Goal: Task Accomplishment & Management: Manage account settings

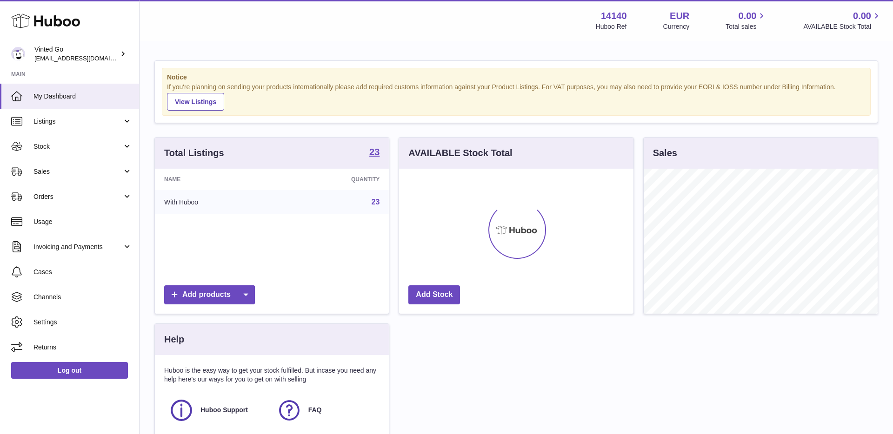
scroll to position [145, 234]
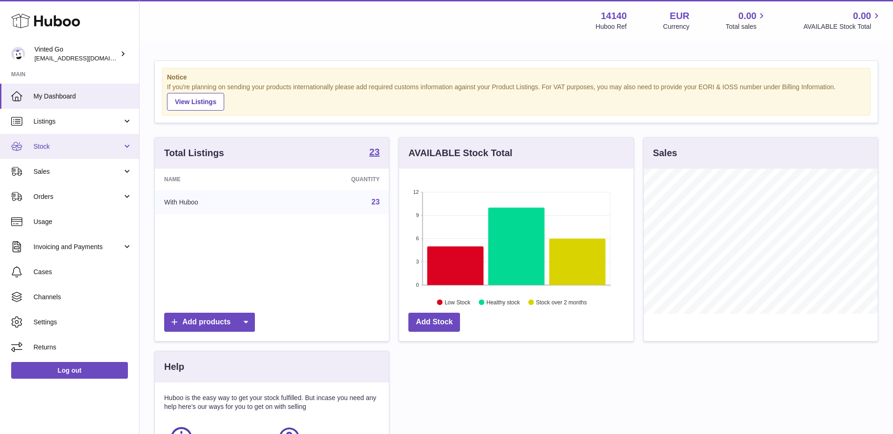
click at [86, 140] on link "Stock" at bounding box center [69, 146] width 139 height 25
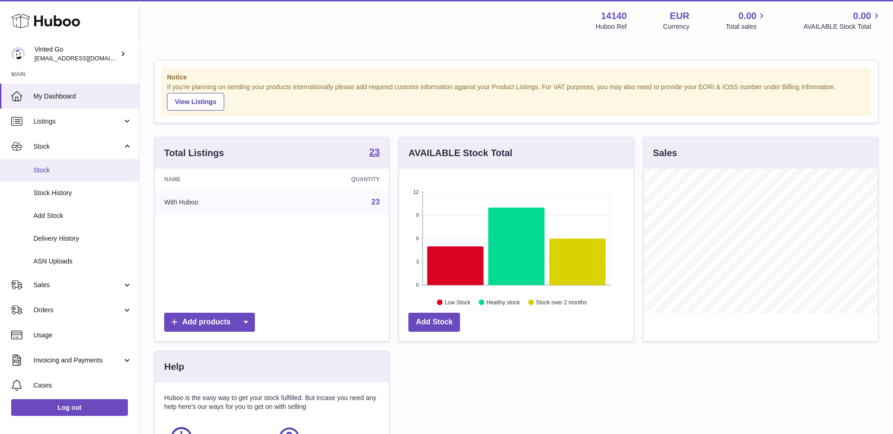
click at [80, 174] on span "Stock" at bounding box center [82, 170] width 99 height 9
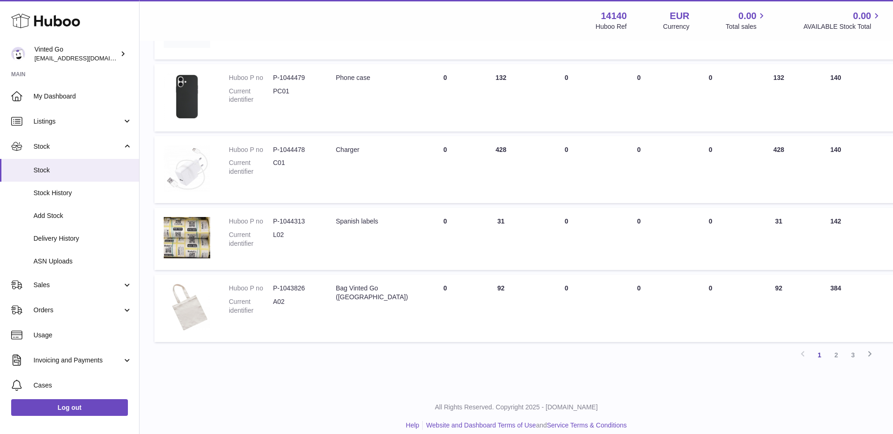
scroll to position [511, 0]
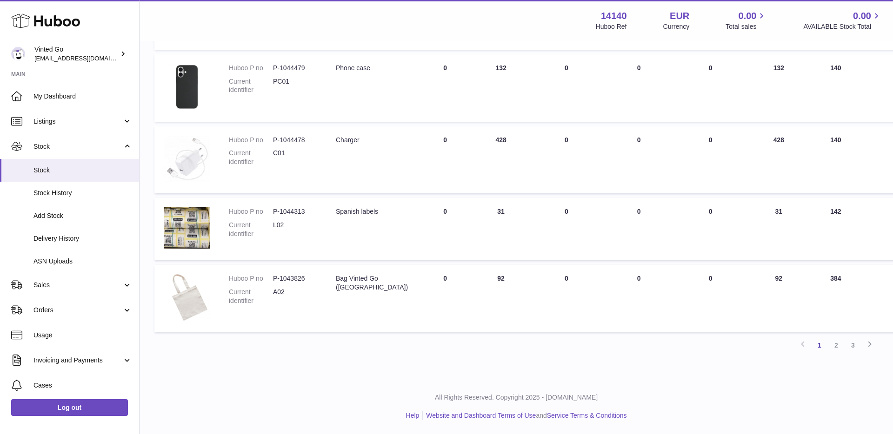
click at [841, 348] on link "2" at bounding box center [836, 345] width 17 height 17
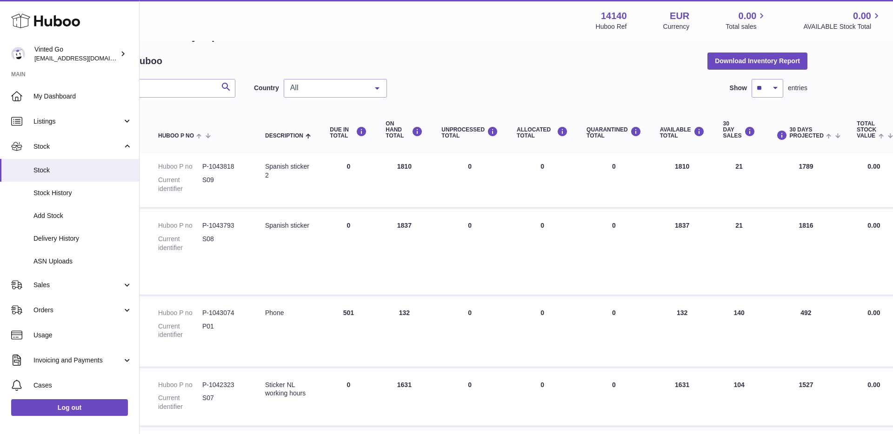
scroll to position [32, 0]
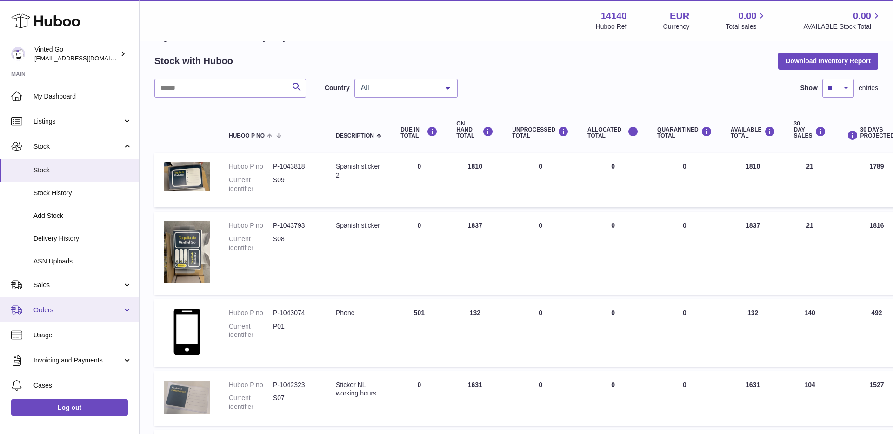
click at [67, 305] on link "Orders" at bounding box center [69, 310] width 139 height 25
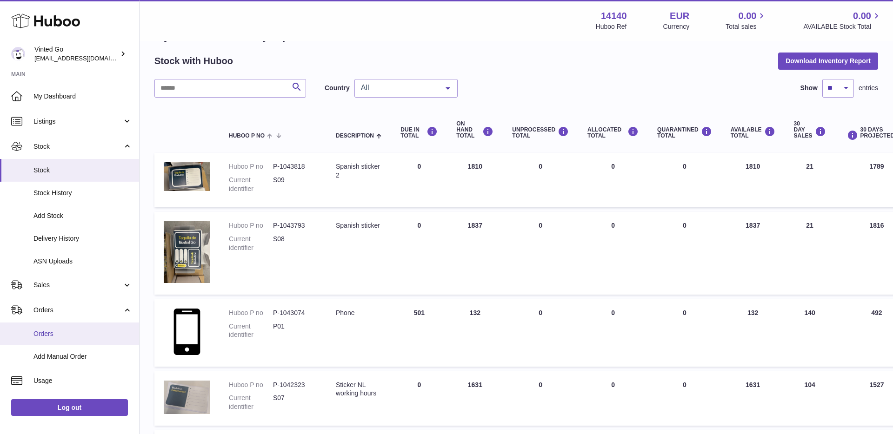
click at [70, 331] on span "Orders" at bounding box center [82, 334] width 99 height 9
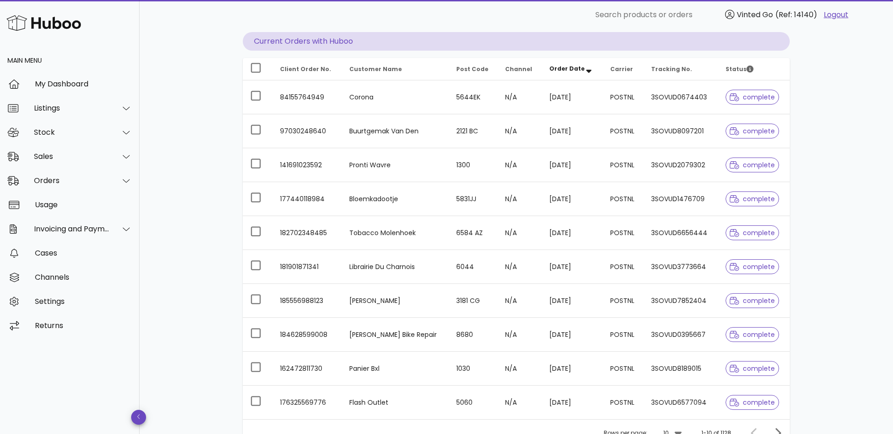
scroll to position [178, 0]
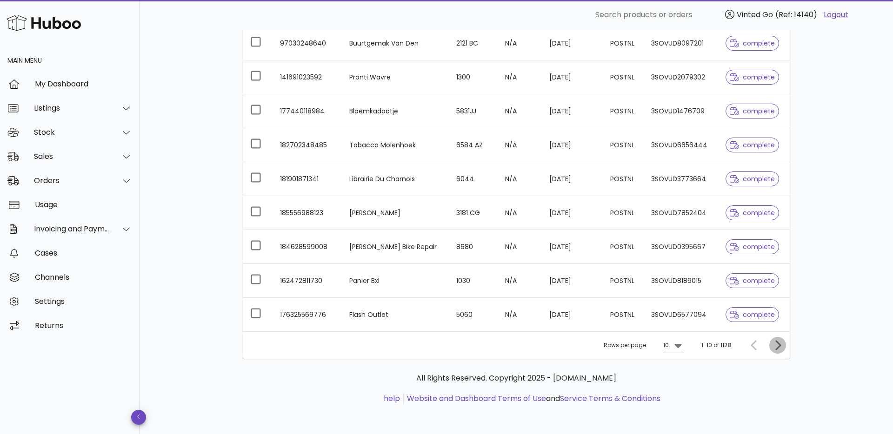
click at [781, 349] on icon "Next page" at bounding box center [777, 345] width 11 height 11
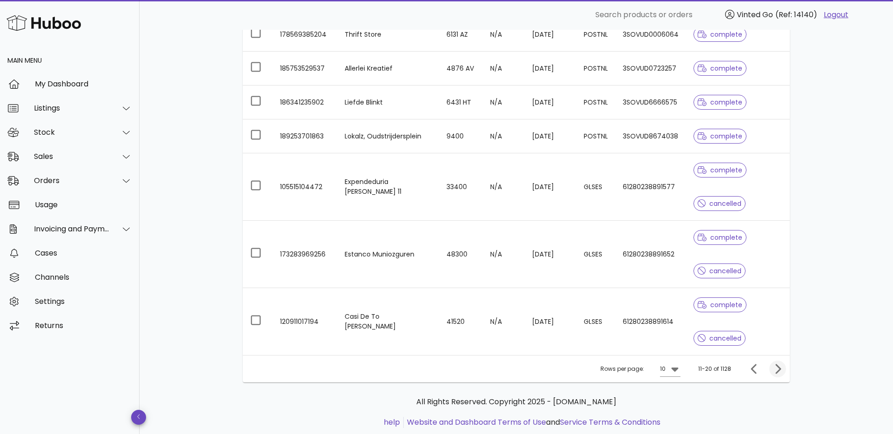
scroll to position [278, 0]
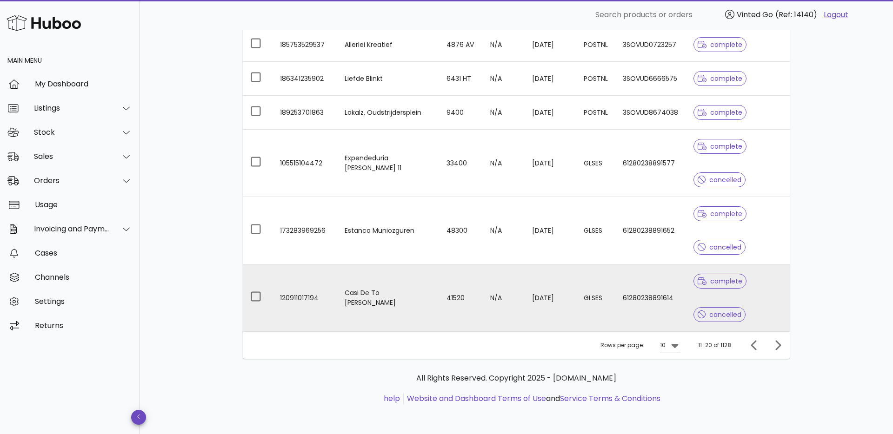
click at [703, 290] on div "complete" at bounding box center [720, 281] width 53 height 33
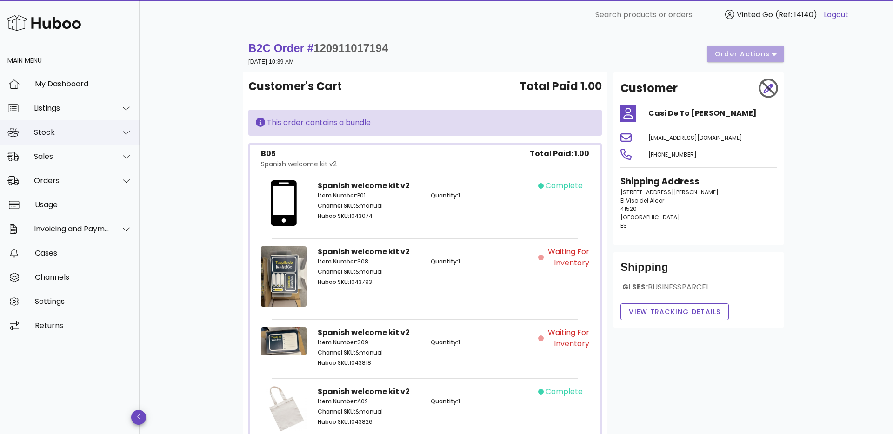
drag, startPoint x: 56, startPoint y: 132, endPoint x: 73, endPoint y: 141, distance: 19.0
click at [56, 132] on div "Stock" at bounding box center [72, 132] width 76 height 9
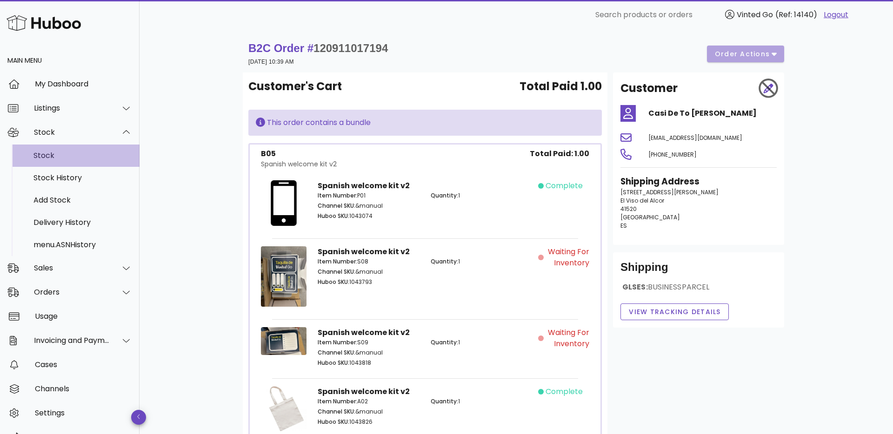
click at [73, 153] on div "Stock" at bounding box center [82, 155] width 99 height 9
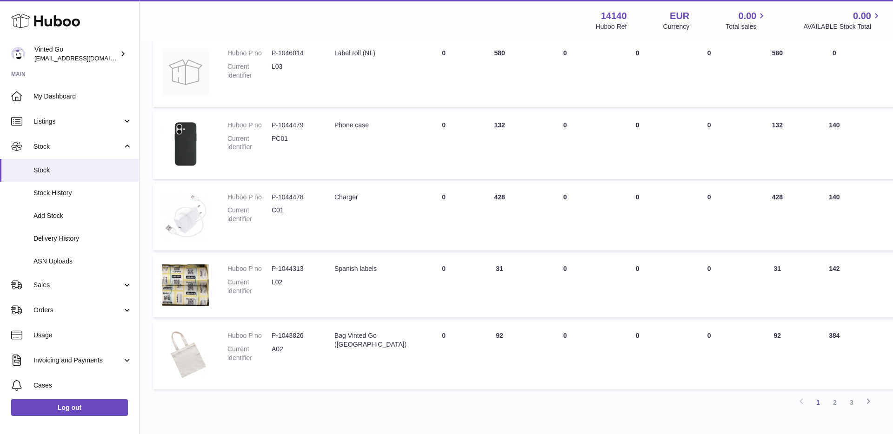
scroll to position [511, 1]
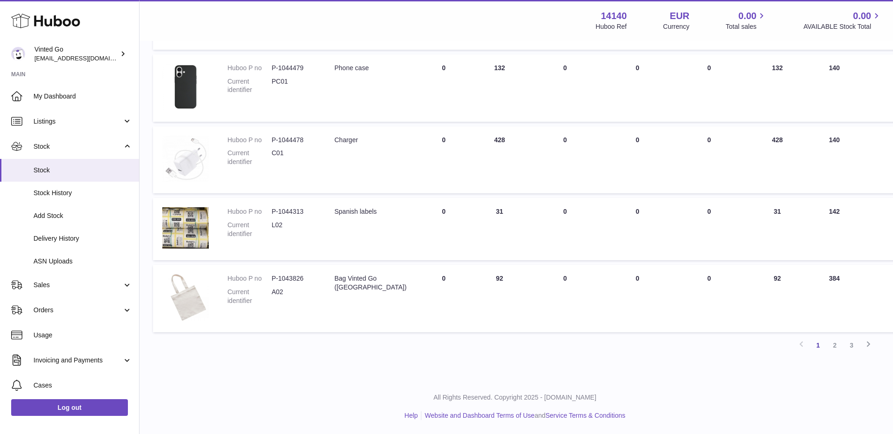
click at [830, 346] on link "2" at bounding box center [835, 345] width 17 height 17
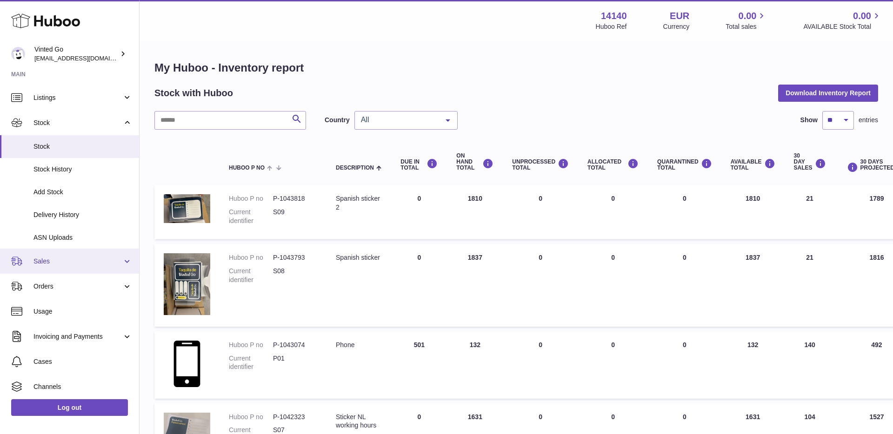
scroll to position [25, 0]
click at [61, 278] on link "Orders" at bounding box center [69, 285] width 139 height 25
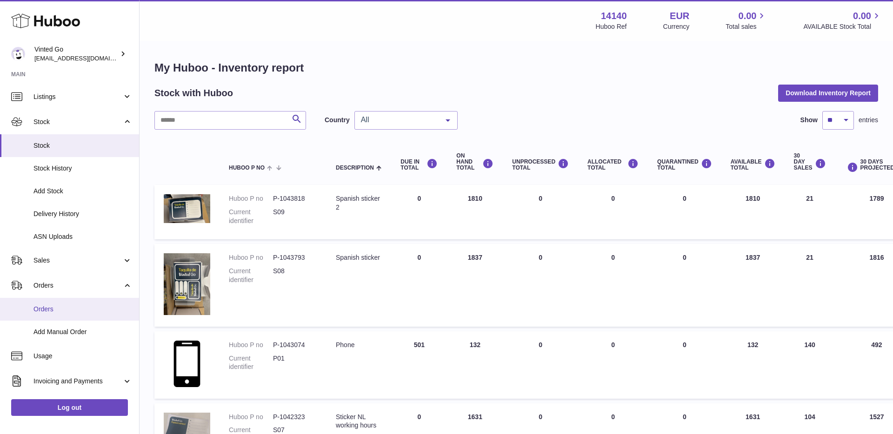
click at [78, 314] on link "Orders" at bounding box center [69, 309] width 139 height 23
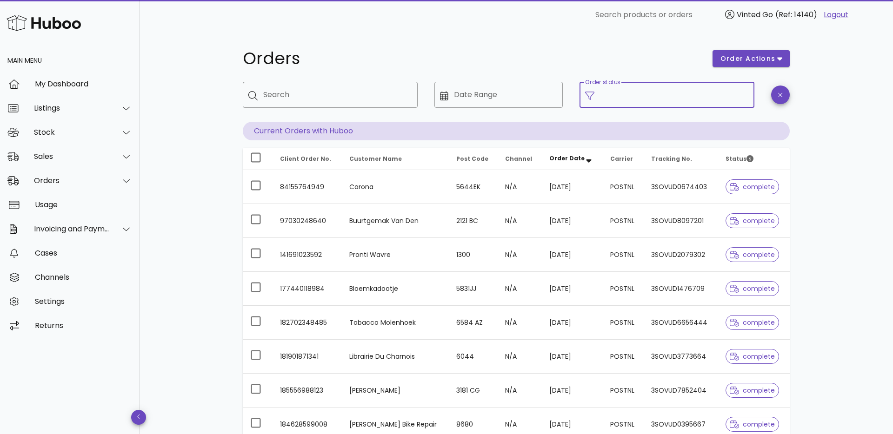
click at [624, 88] on div "Order status" at bounding box center [674, 95] width 149 height 26
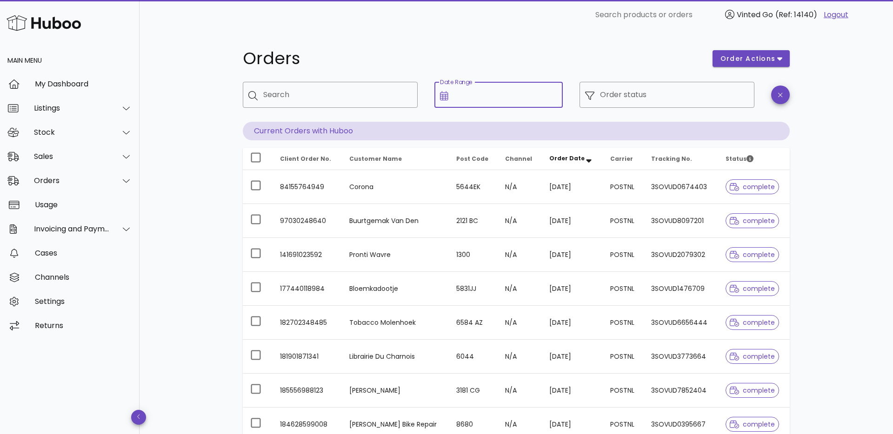
click at [516, 91] on input "Date Range" at bounding box center [506, 94] width 104 height 15
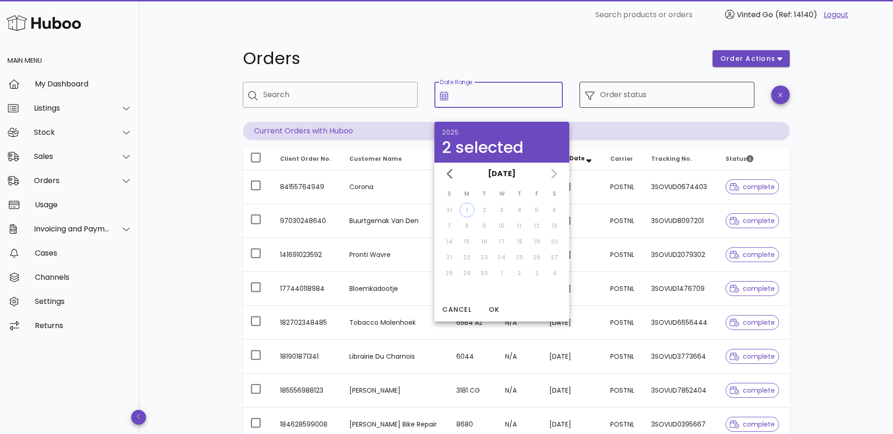
drag, startPoint x: 690, startPoint y: 83, endPoint x: 686, endPoint y: 88, distance: 6.6
click at [690, 83] on div "Order status" at bounding box center [674, 95] width 149 height 26
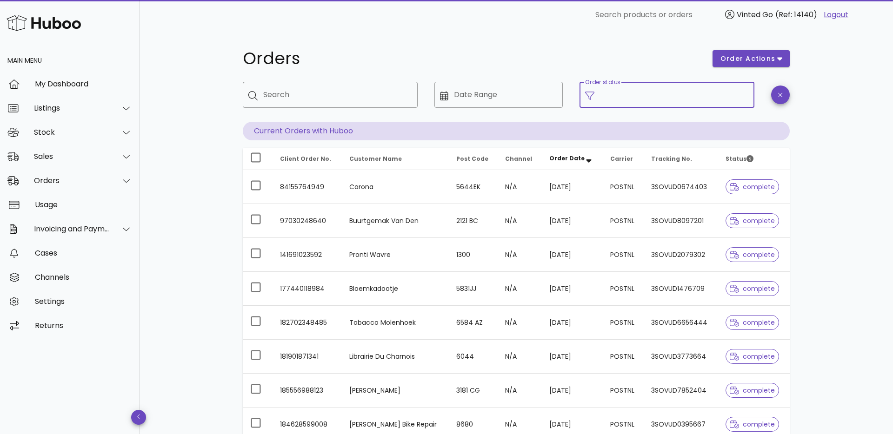
drag, startPoint x: 681, startPoint y: 92, endPoint x: 660, endPoint y: 93, distance: 20.5
click at [677, 92] on input "Order status" at bounding box center [674, 94] width 149 height 15
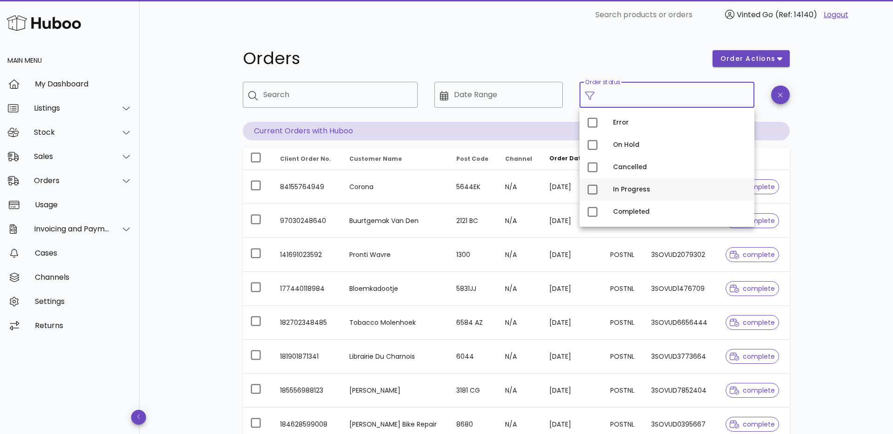
scroll to position [1, 0]
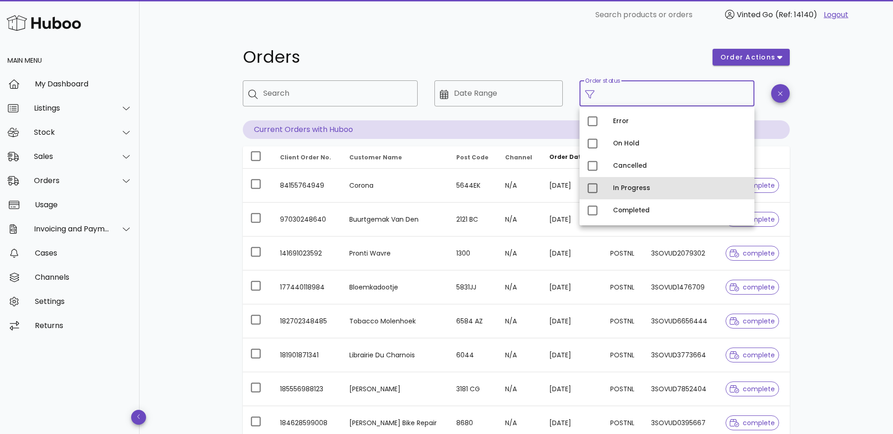
click at [656, 191] on div "In Progress" at bounding box center [680, 188] width 134 height 7
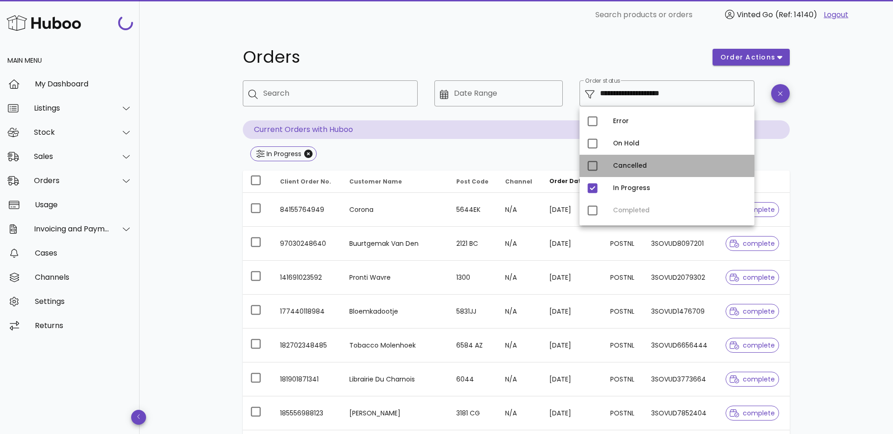
click at [649, 160] on div "Cancelled" at bounding box center [680, 166] width 134 height 15
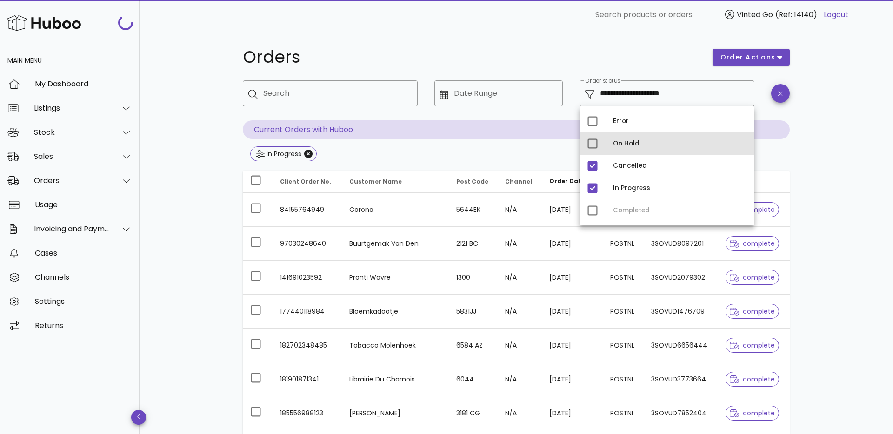
click at [652, 141] on div "On Hold" at bounding box center [680, 143] width 134 height 15
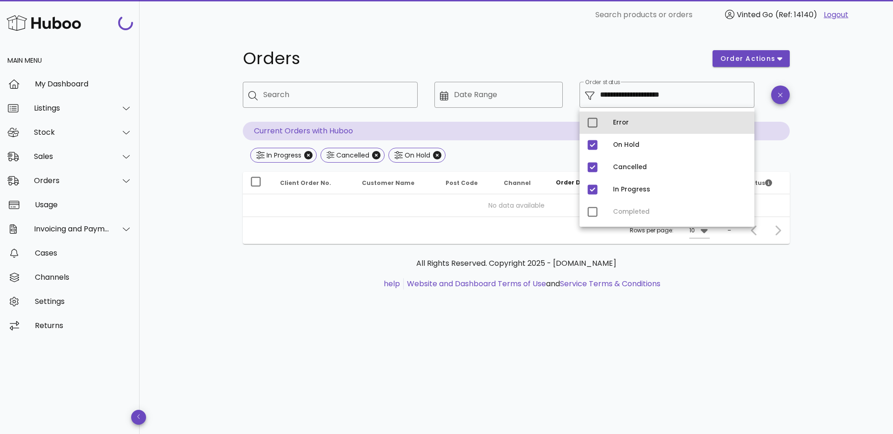
click at [655, 119] on div "Error" at bounding box center [680, 122] width 134 height 7
type input "**********"
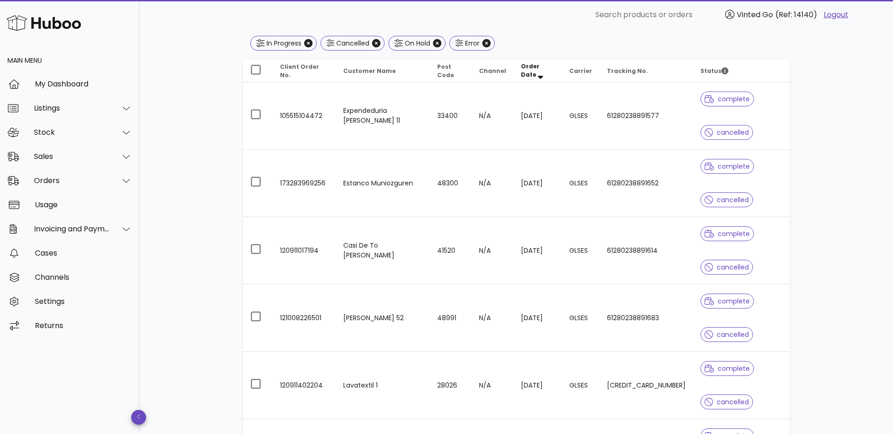
scroll to position [202, 0]
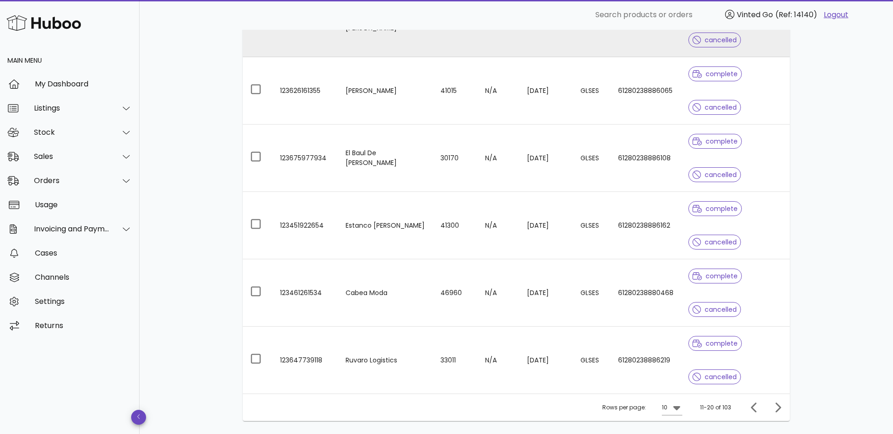
scroll to position [537, 0]
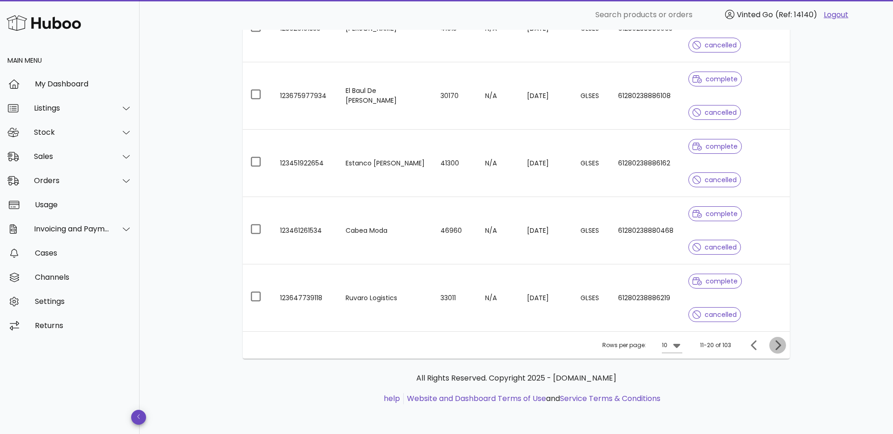
click at [779, 346] on icon "Next page" at bounding box center [777, 345] width 11 height 11
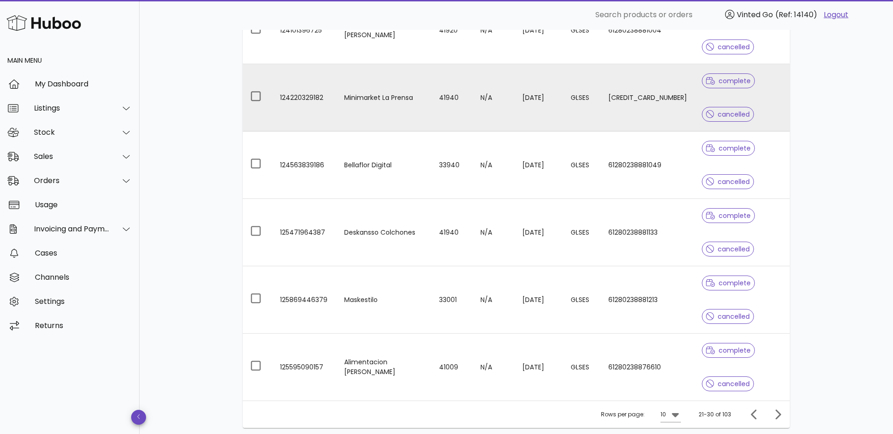
scroll to position [537, 0]
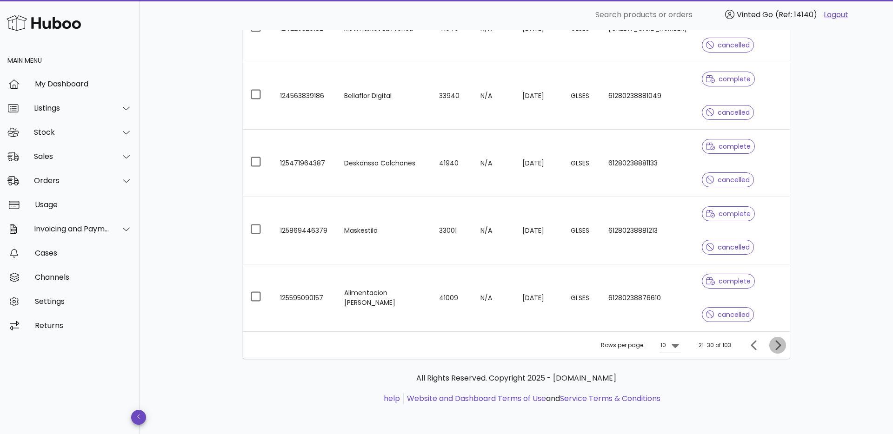
drag, startPoint x: 777, startPoint y: 341, endPoint x: 791, endPoint y: 345, distance: 14.8
click at [777, 341] on icon "Next page" at bounding box center [778, 346] width 6 height 10
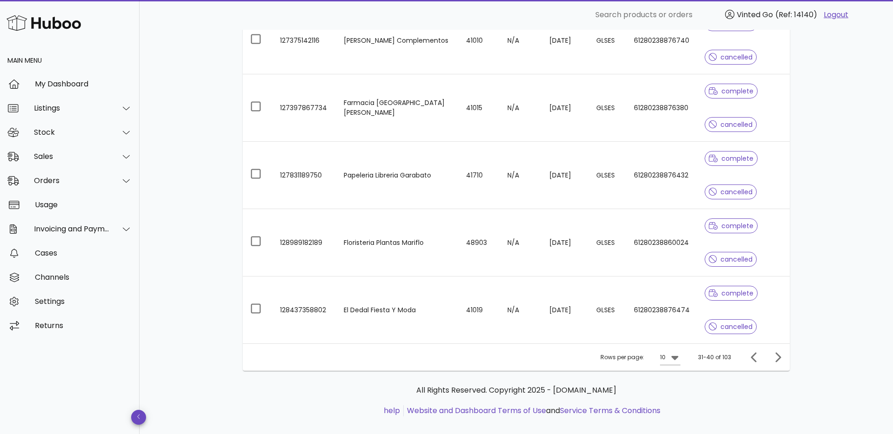
scroll to position [537, 0]
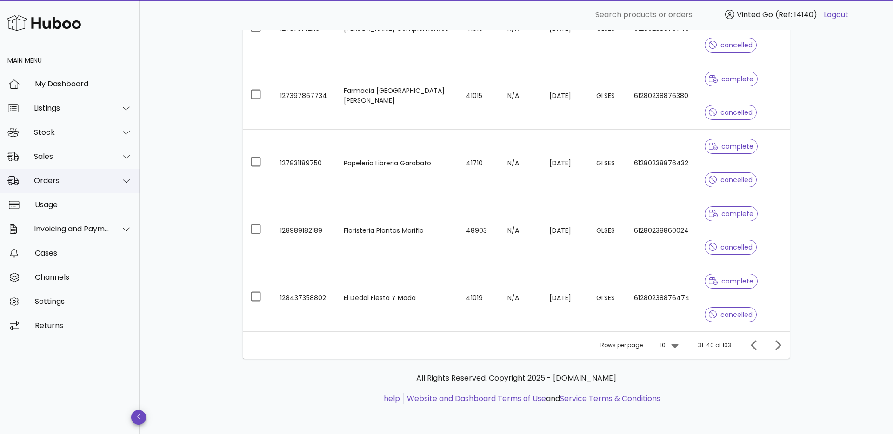
click at [103, 187] on div "Orders" at bounding box center [70, 181] width 140 height 24
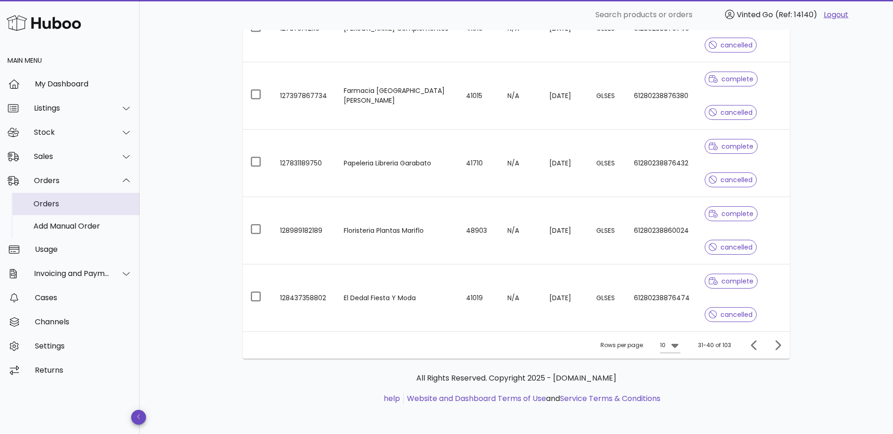
click at [100, 200] on div "Orders" at bounding box center [82, 204] width 99 height 9
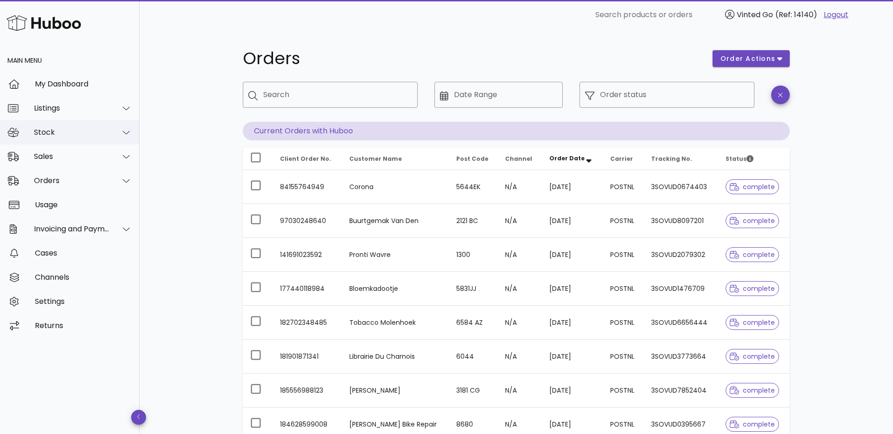
click at [52, 137] on div "Stock" at bounding box center [70, 132] width 140 height 24
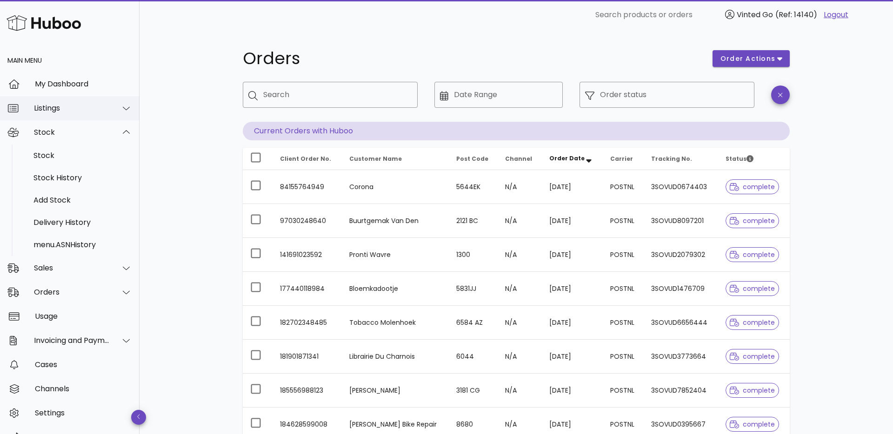
click at [67, 120] on div "Listings" at bounding box center [70, 108] width 140 height 24
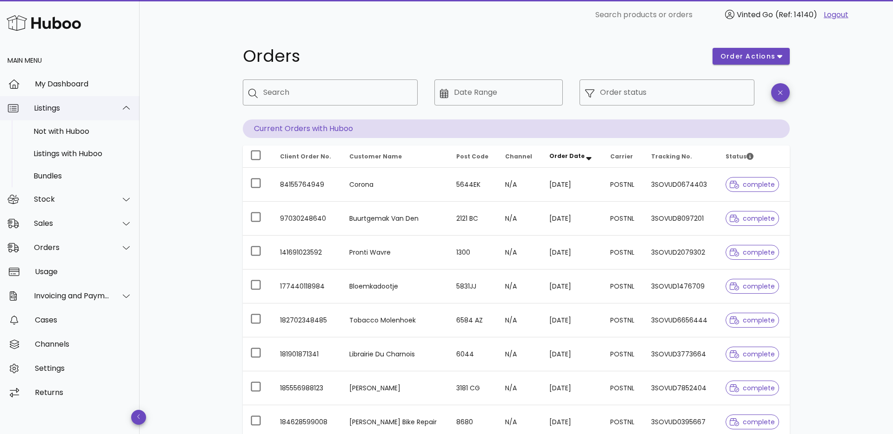
click at [68, 112] on div "Listings" at bounding box center [72, 108] width 76 height 9
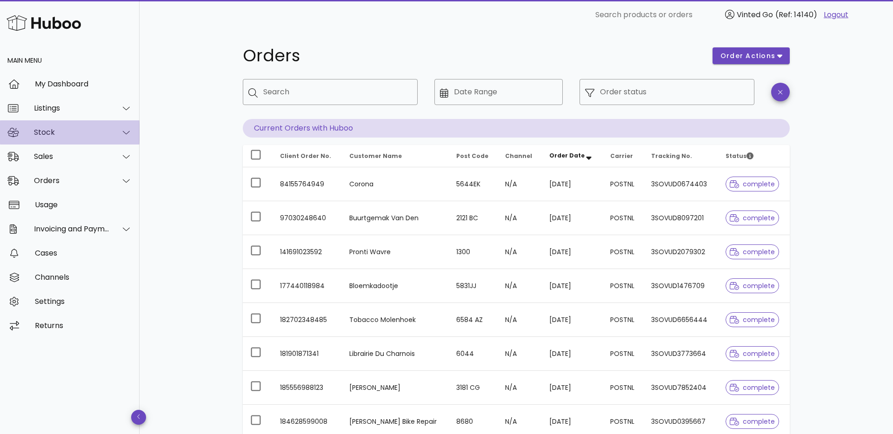
click at [63, 131] on div "Stock" at bounding box center [72, 132] width 76 height 9
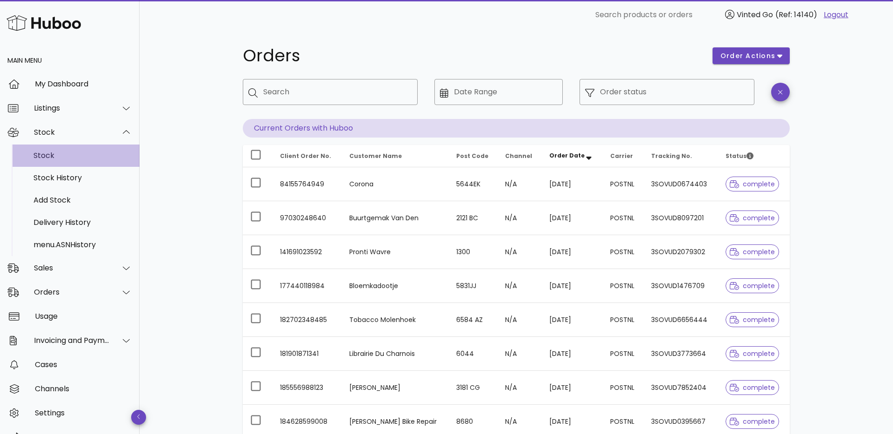
click at [69, 152] on div "Stock" at bounding box center [82, 155] width 99 height 9
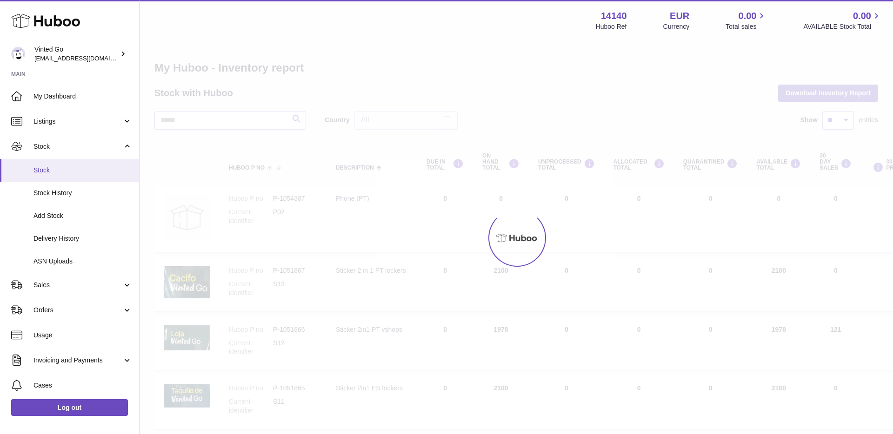
click at [37, 159] on link "Stock" at bounding box center [69, 170] width 139 height 23
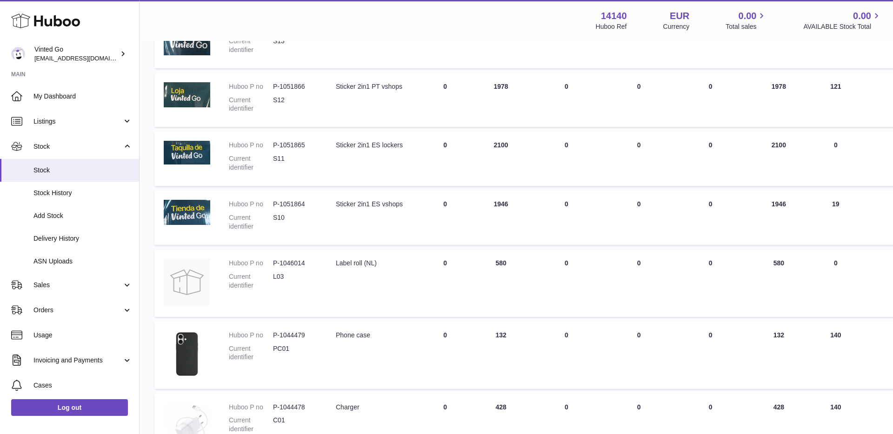
scroll to position [441, 0]
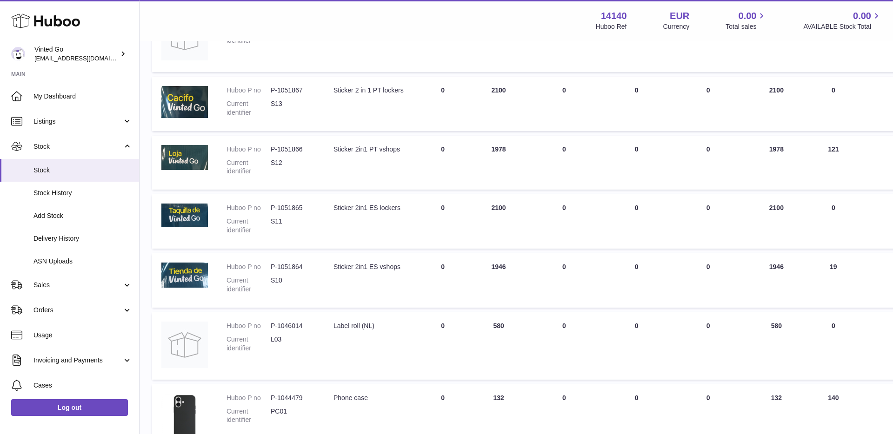
scroll to position [180, 2]
drag, startPoint x: 57, startPoint y: 118, endPoint x: 58, endPoint y: 124, distance: 5.8
click at [57, 119] on span "Listings" at bounding box center [77, 121] width 89 height 9
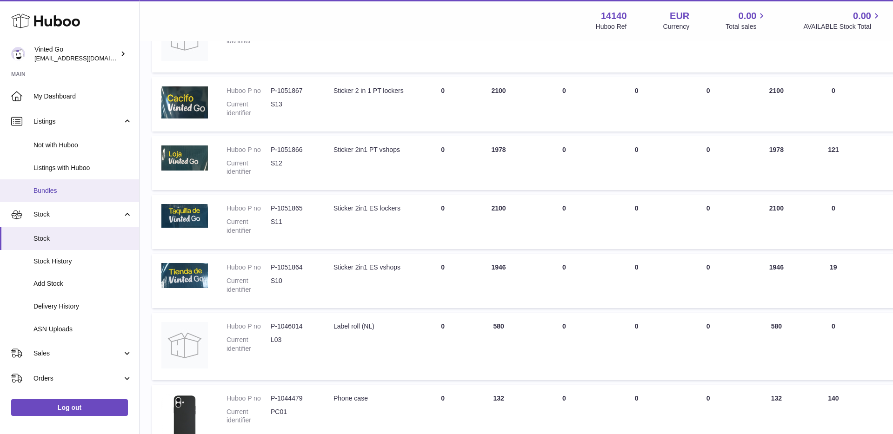
drag, startPoint x: 78, startPoint y: 192, endPoint x: 111, endPoint y: 199, distance: 34.2
click at [77, 192] on span "Bundles" at bounding box center [82, 191] width 99 height 9
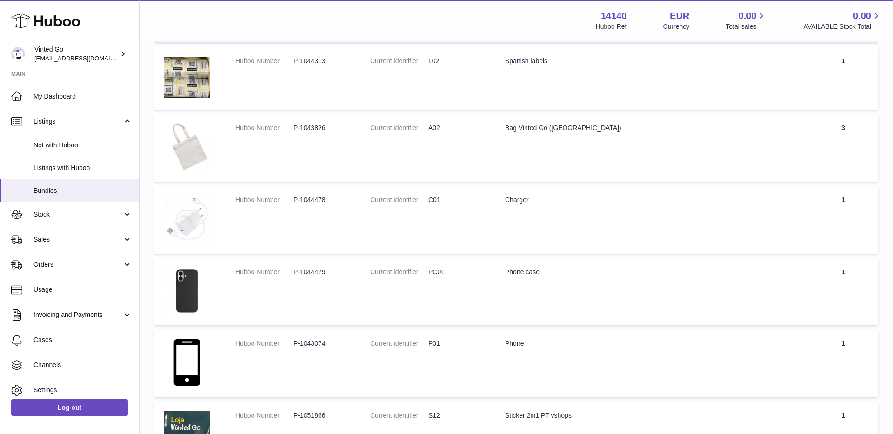
scroll to position [147, 0]
